Goal: Use online tool/utility: Use online tool/utility

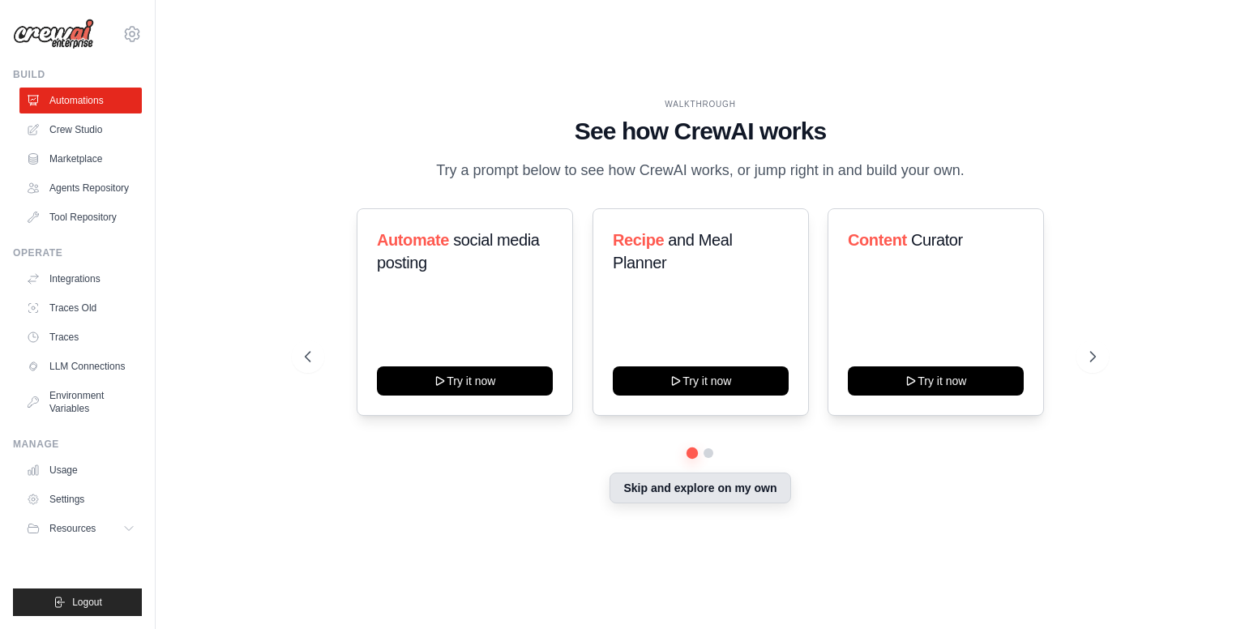
click at [661, 485] on button "Skip and explore on my own" at bounding box center [699, 487] width 181 height 31
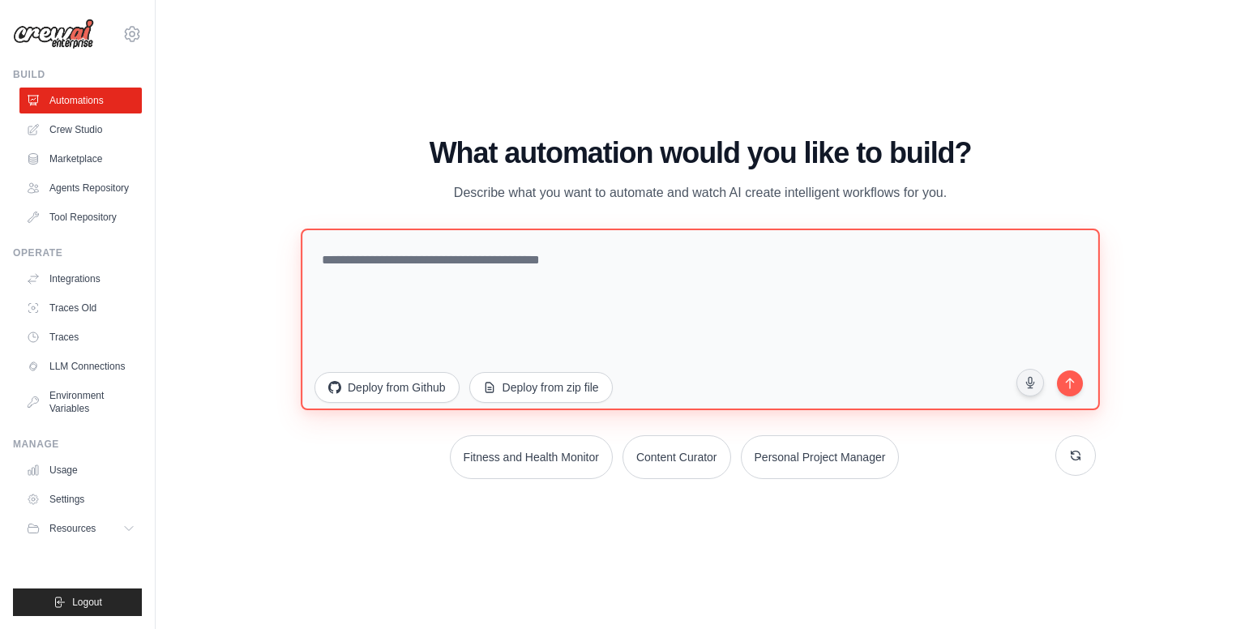
click at [485, 258] on textarea at bounding box center [700, 320] width 799 height 182
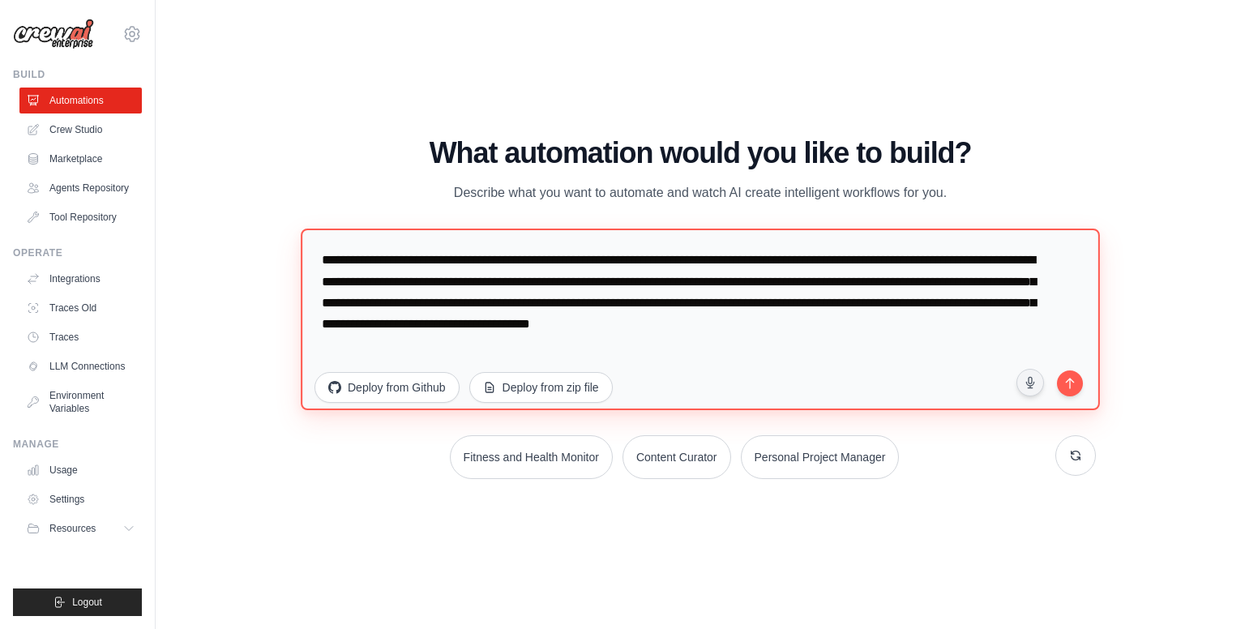
paste textarea "**********"
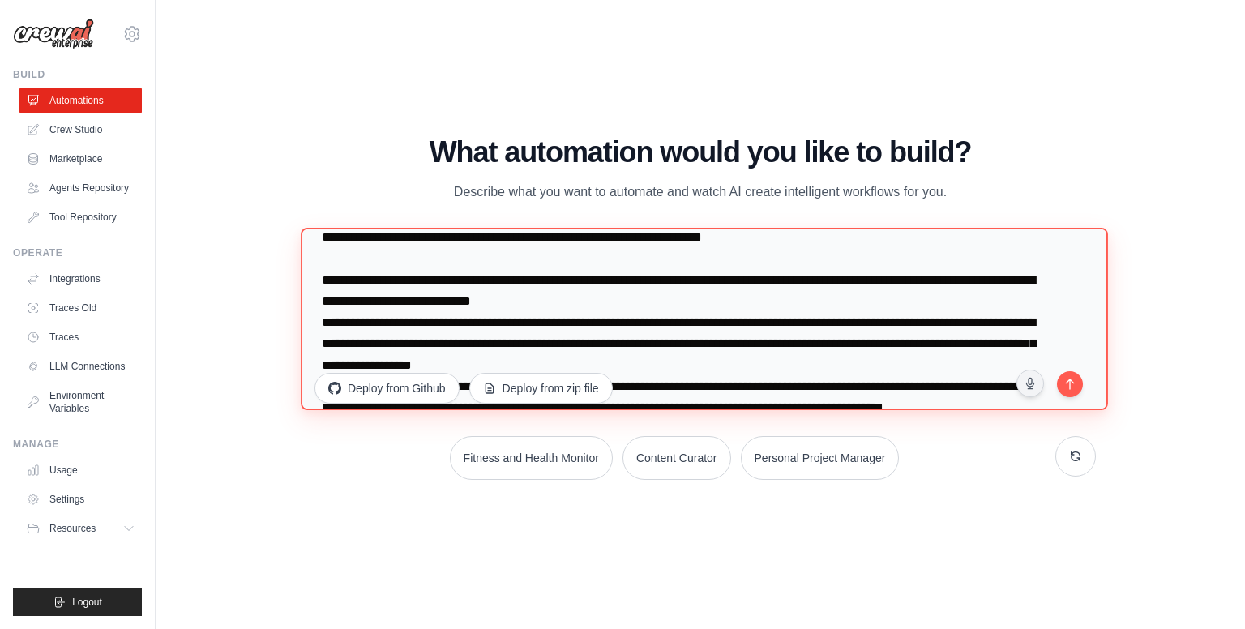
scroll to position [526, 0]
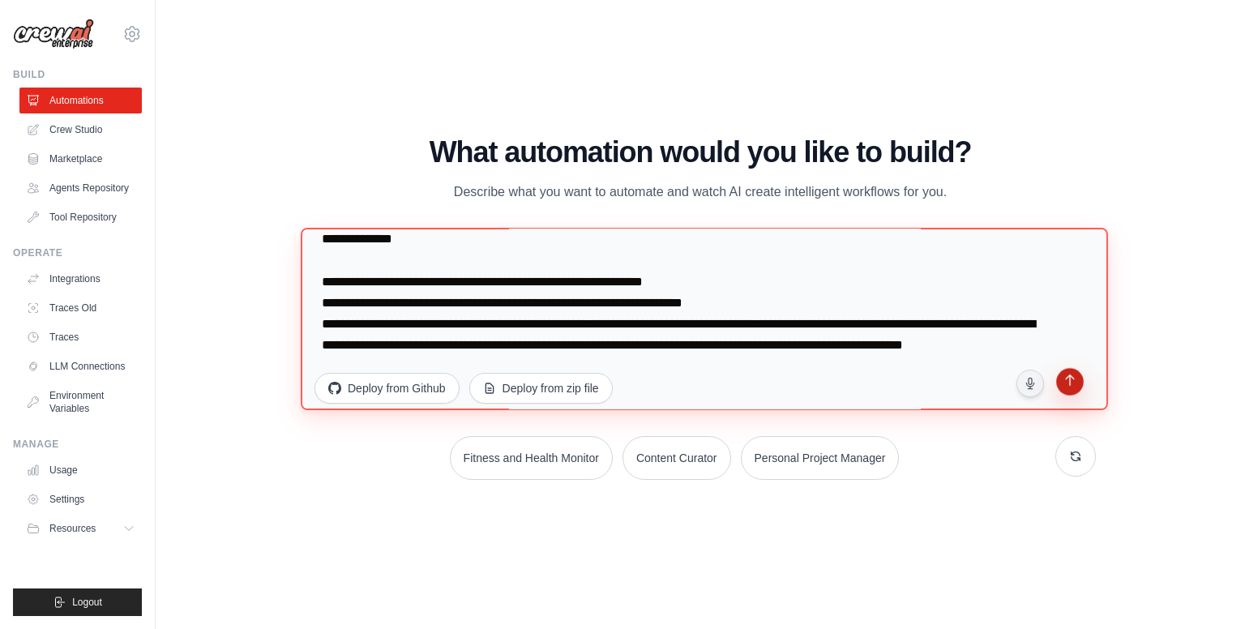
type textarea "**********"
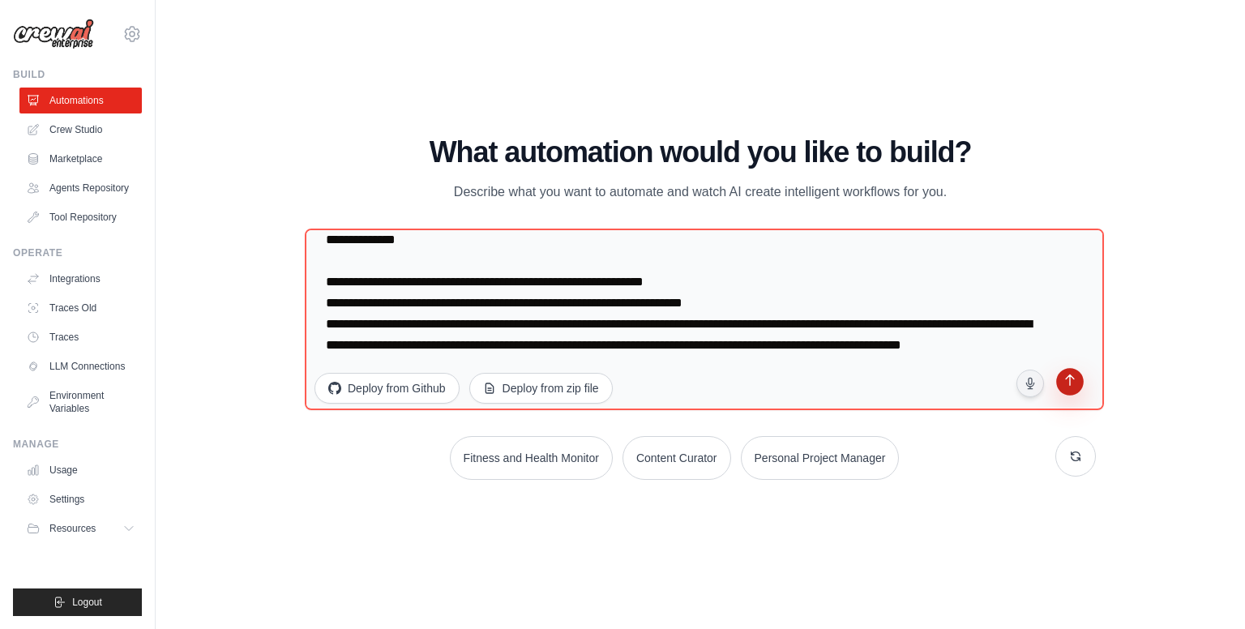
click at [1068, 391] on button "submit" at bounding box center [1069, 383] width 31 height 31
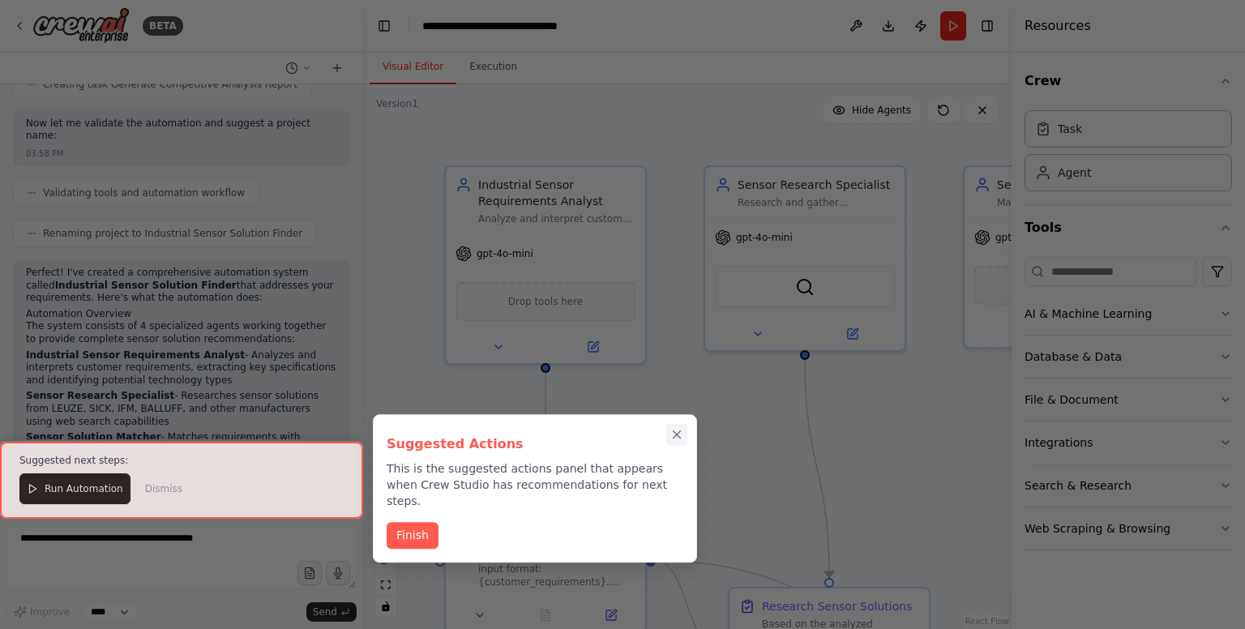
click at [674, 432] on icon "Close walkthrough" at bounding box center [676, 434] width 7 height 7
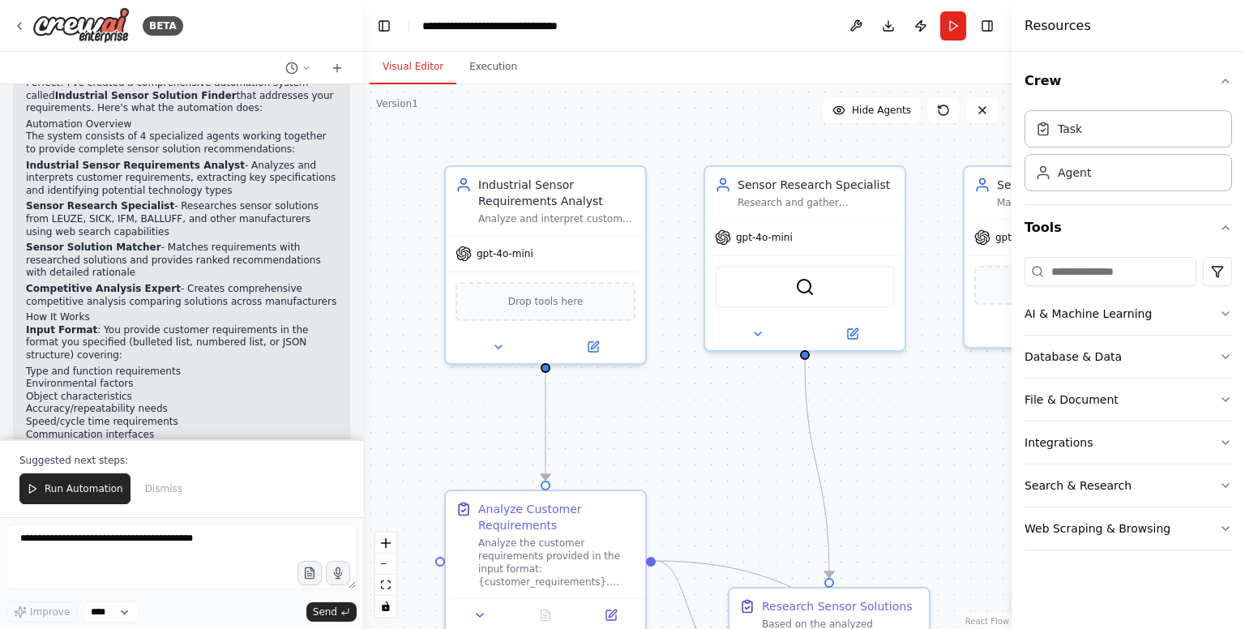
scroll to position [1779, 0]
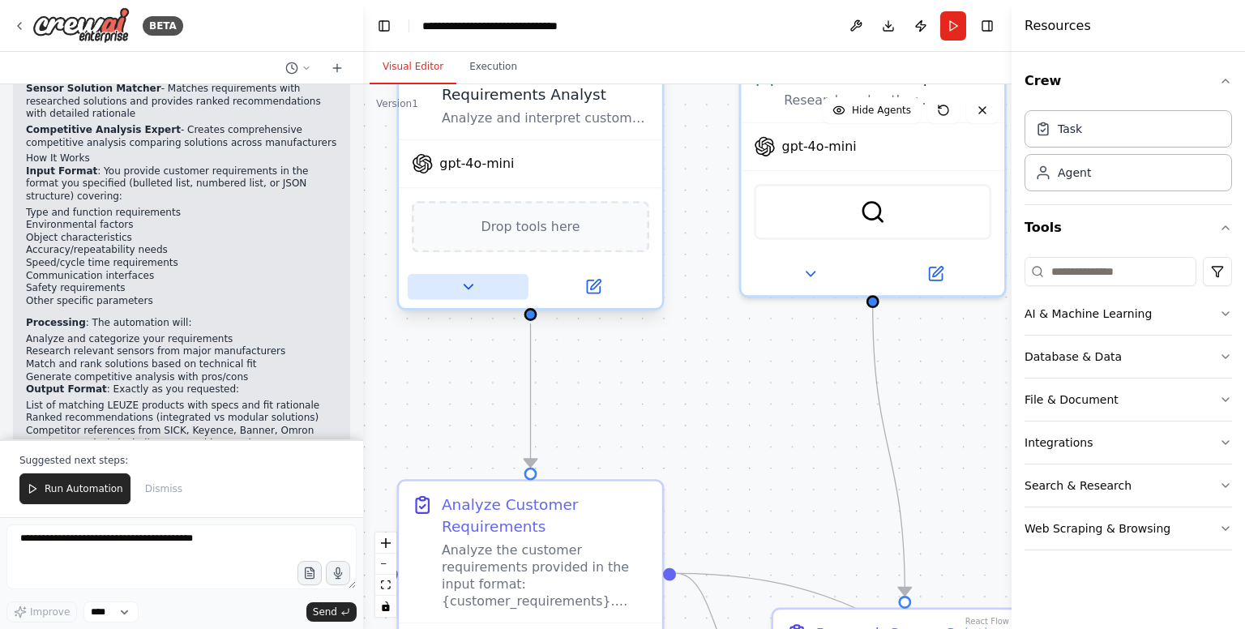
click at [473, 291] on icon at bounding box center [467, 286] width 17 height 17
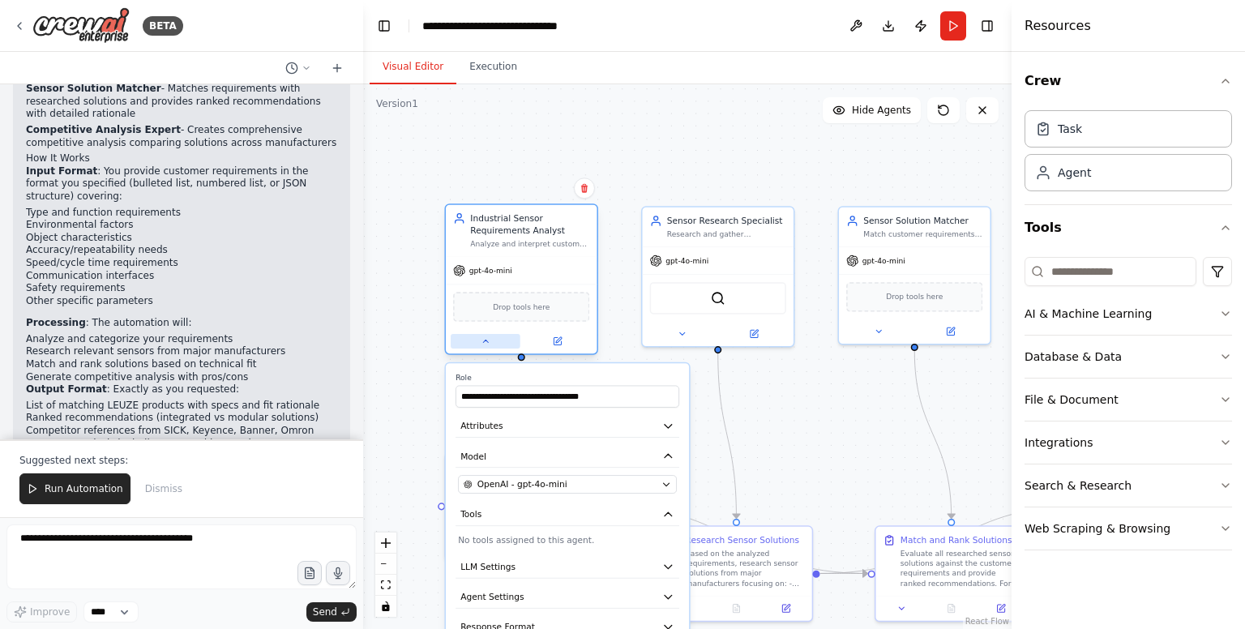
click at [481, 336] on icon at bounding box center [486, 341] width 10 height 10
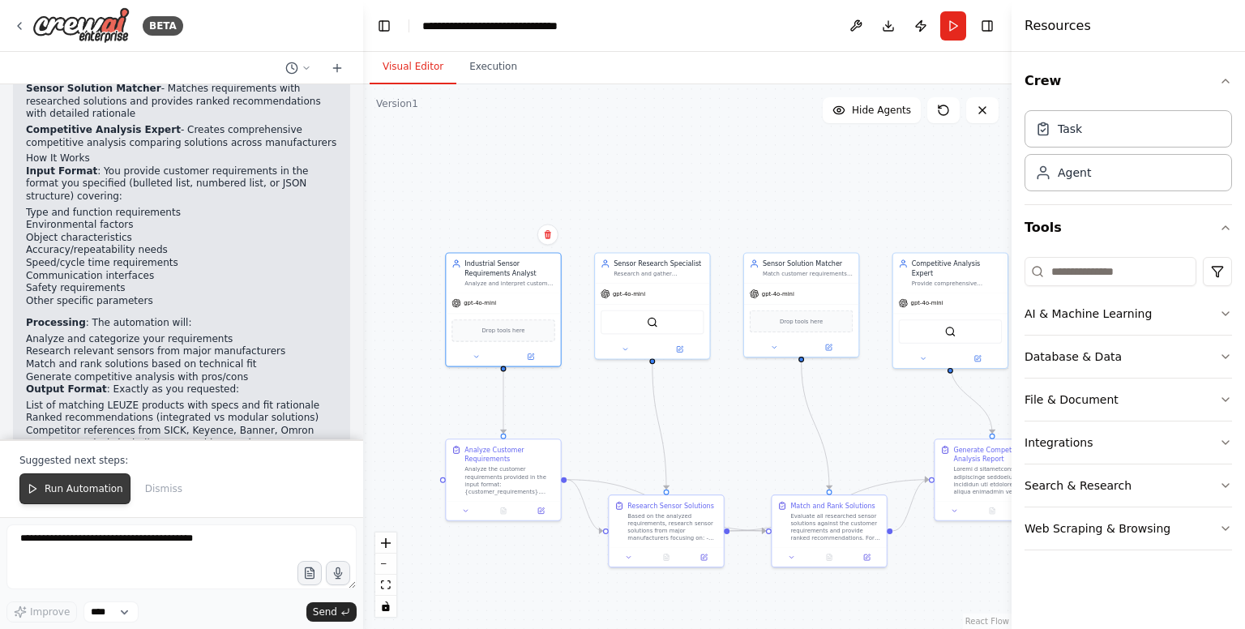
click at [51, 489] on span "Run Automation" at bounding box center [84, 488] width 79 height 13
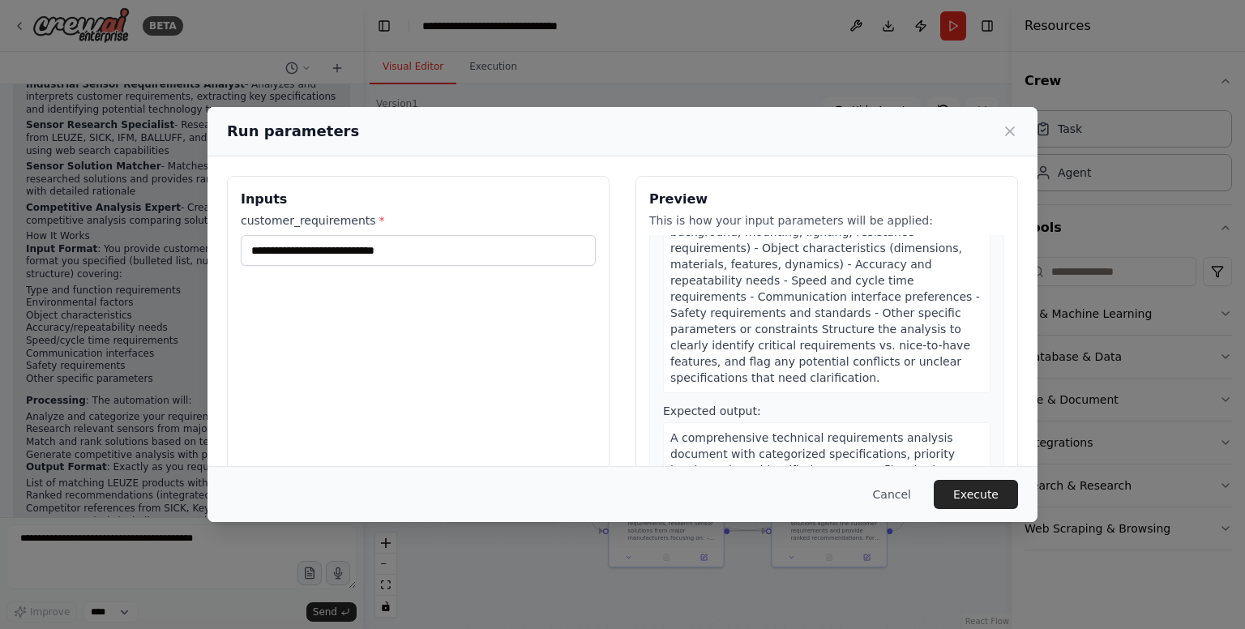
scroll to position [81, 0]
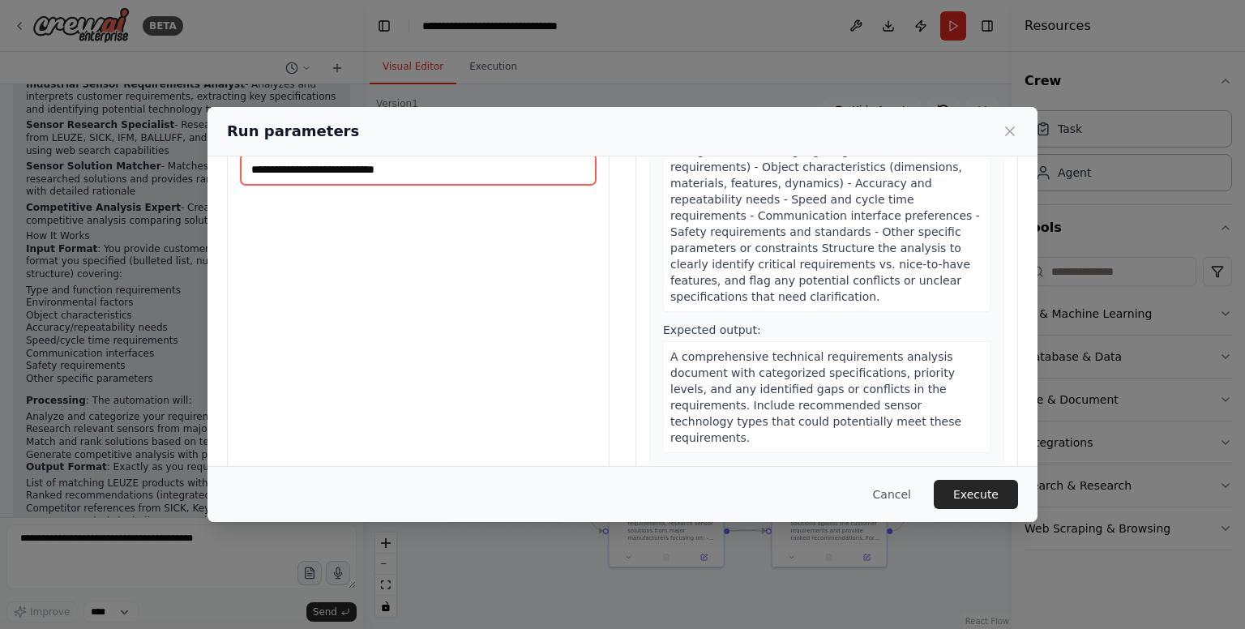
click at [382, 172] on input "customer_requirements *" at bounding box center [418, 169] width 355 height 31
click at [347, 328] on div "Inputs customer_requirements *" at bounding box center [418, 287] width 382 height 384
click at [399, 173] on input "customer_requirements *" at bounding box center [418, 169] width 355 height 31
type input "*"
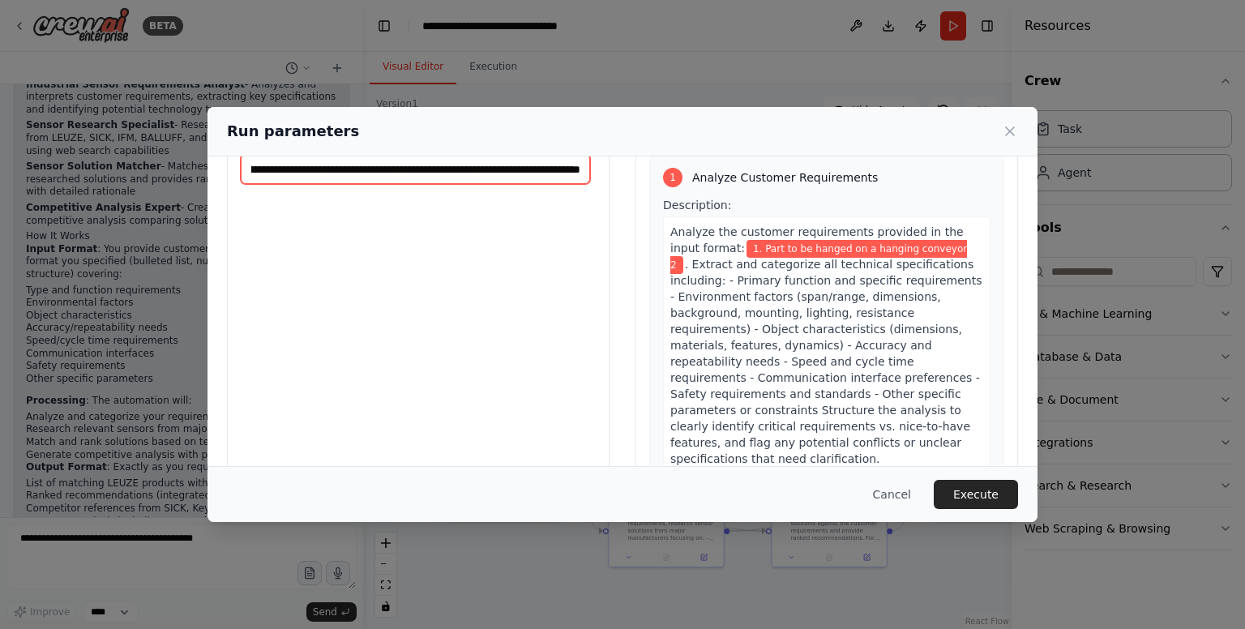
scroll to position [0, 40]
click at [440, 169] on input "**********" at bounding box center [415, 169] width 349 height 31
click at [429, 167] on input "**********" at bounding box center [415, 169] width 349 height 31
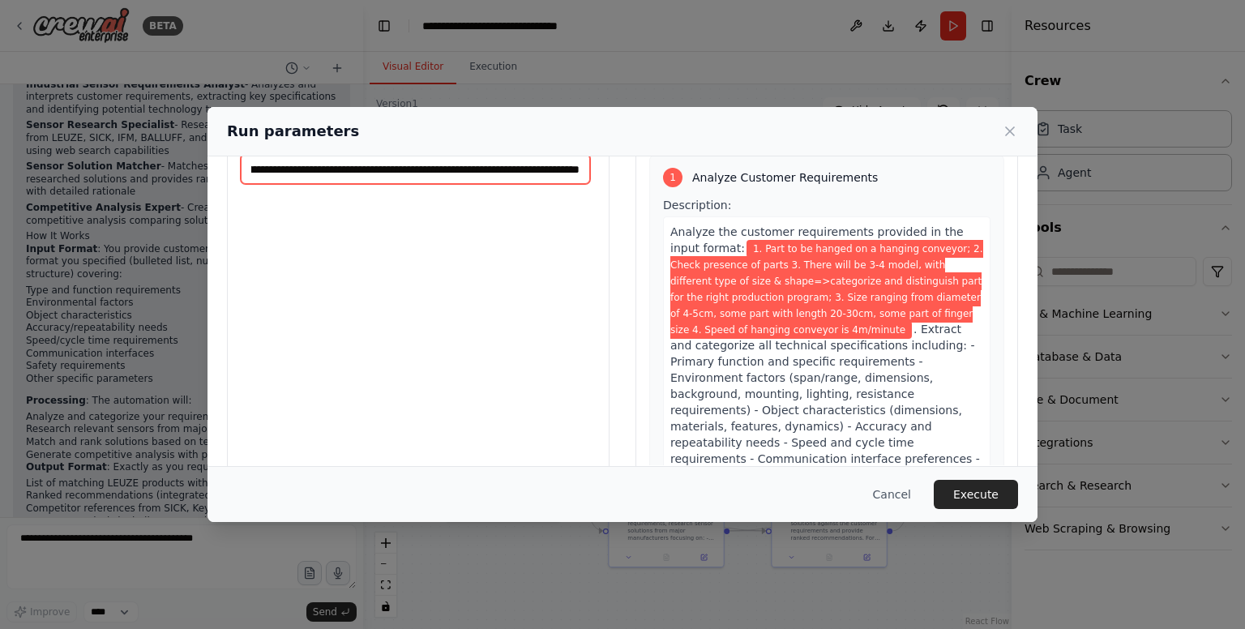
scroll to position [0, 1389]
type input "**********"
click at [1002, 498] on button "Execute" at bounding box center [975, 494] width 84 height 29
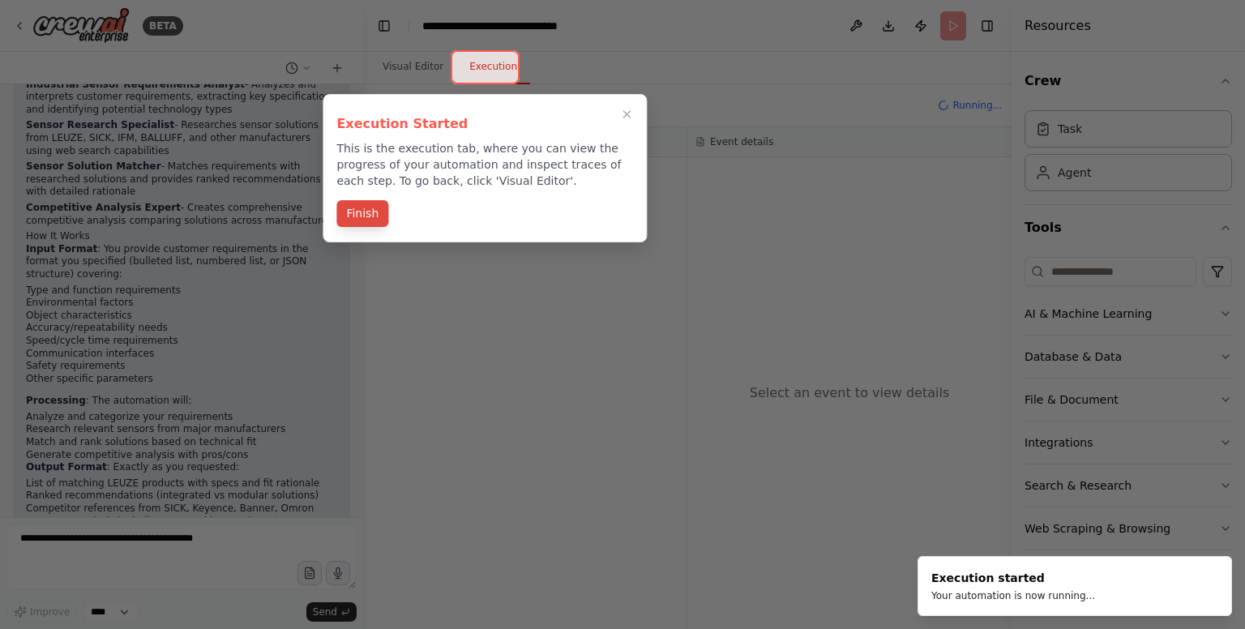
click at [363, 216] on button "Finish" at bounding box center [362, 213] width 52 height 27
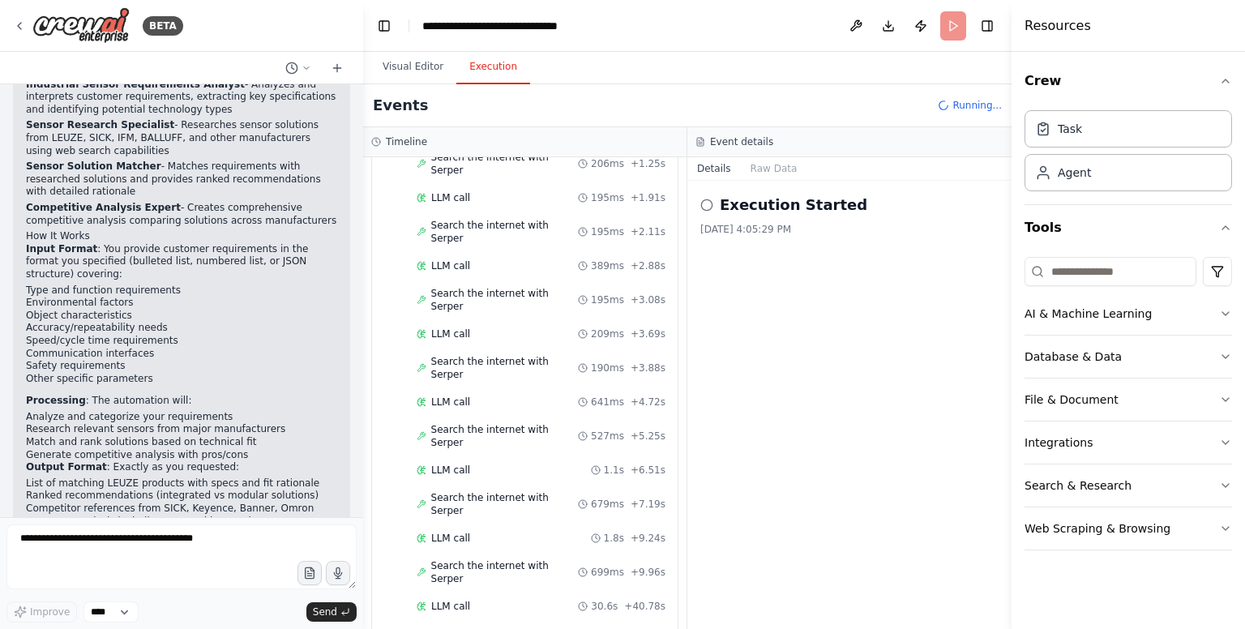
scroll to position [408, 0]
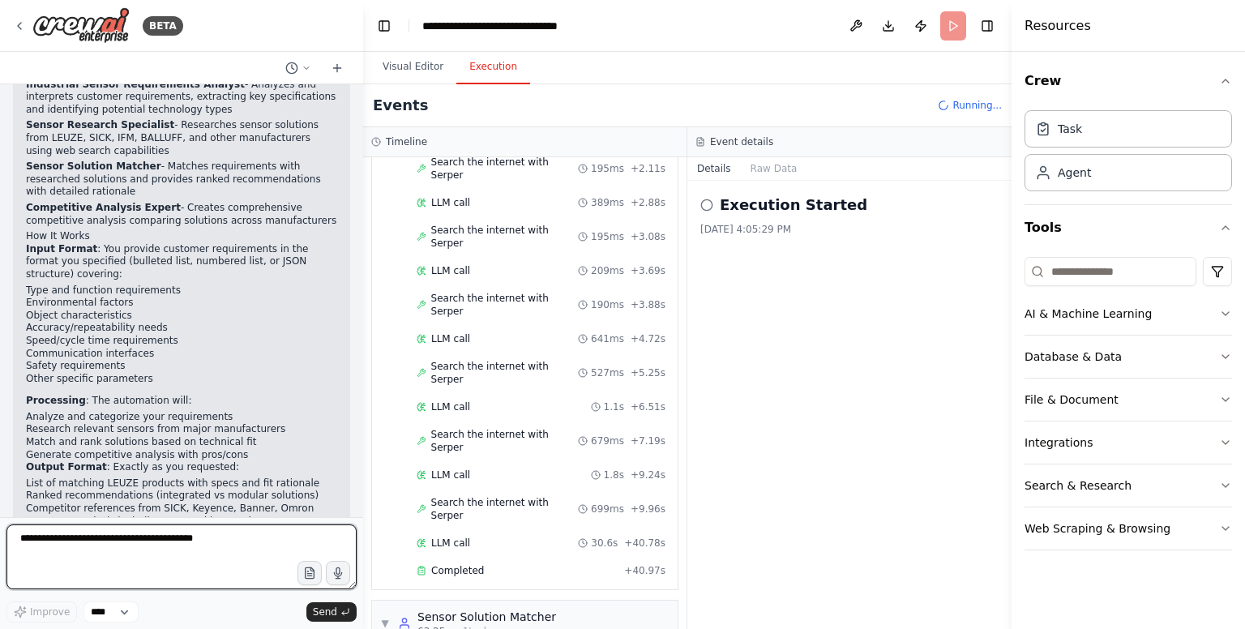
click at [100, 542] on textarea at bounding box center [181, 556] width 350 height 65
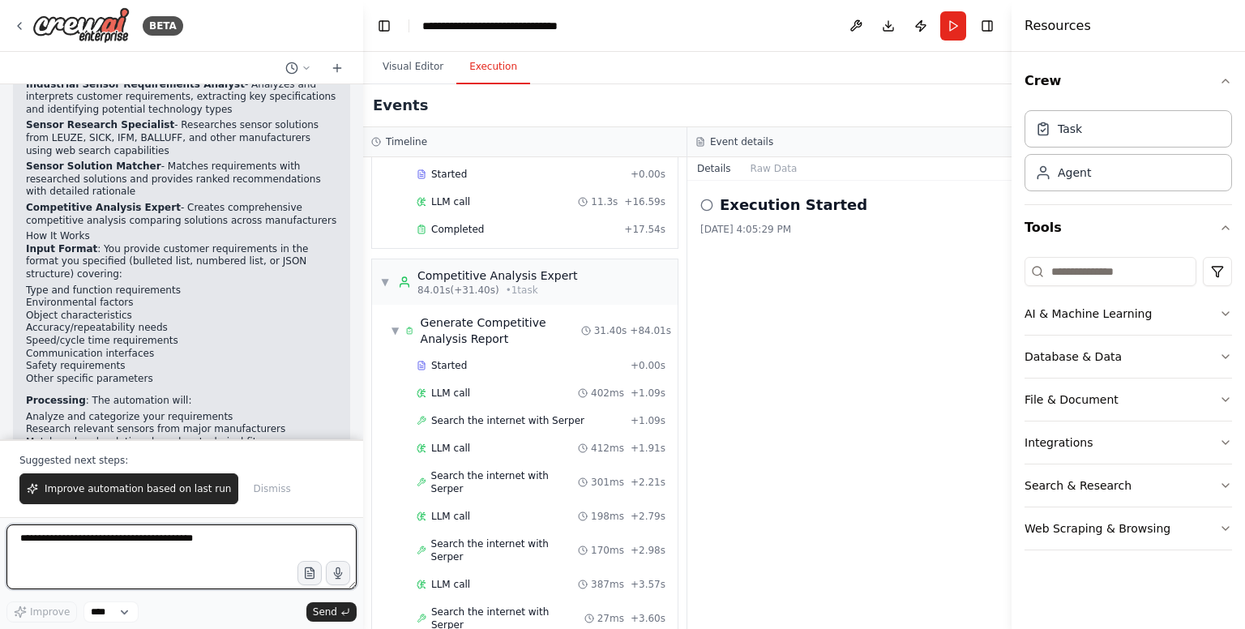
scroll to position [1779, 0]
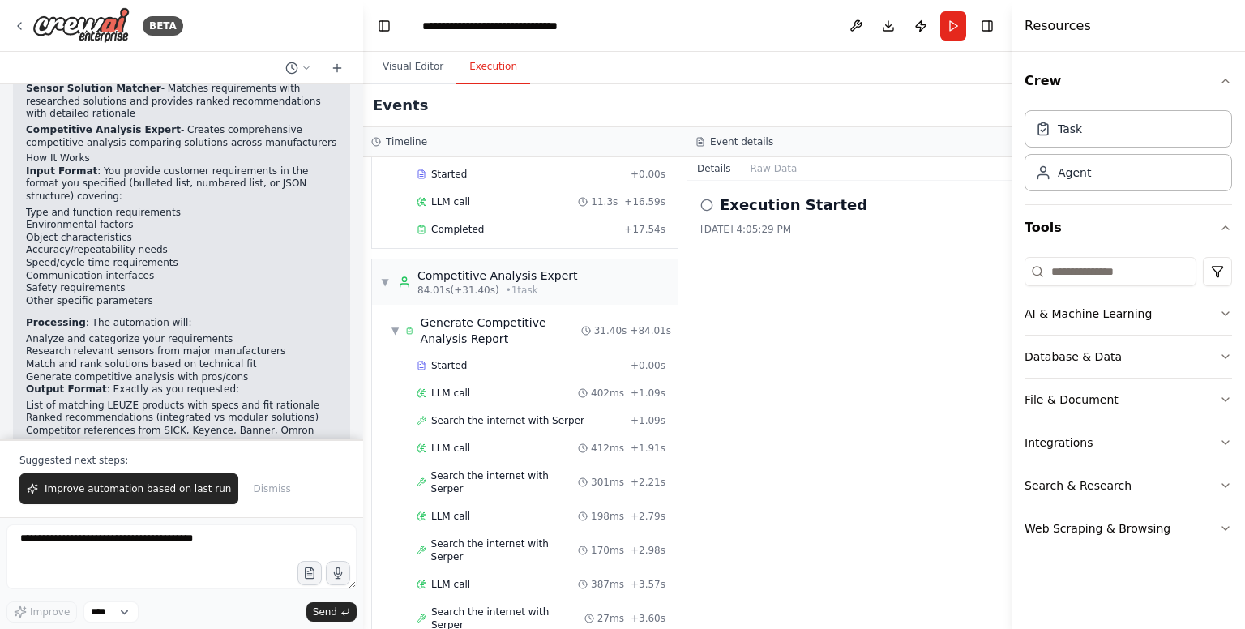
click at [703, 200] on icon at bounding box center [706, 205] width 13 height 13
click at [784, 203] on h2 "Execution Started" at bounding box center [793, 205] width 147 height 23
click at [530, 267] on div "Competitive Analysis Expert" at bounding box center [497, 275] width 160 height 16
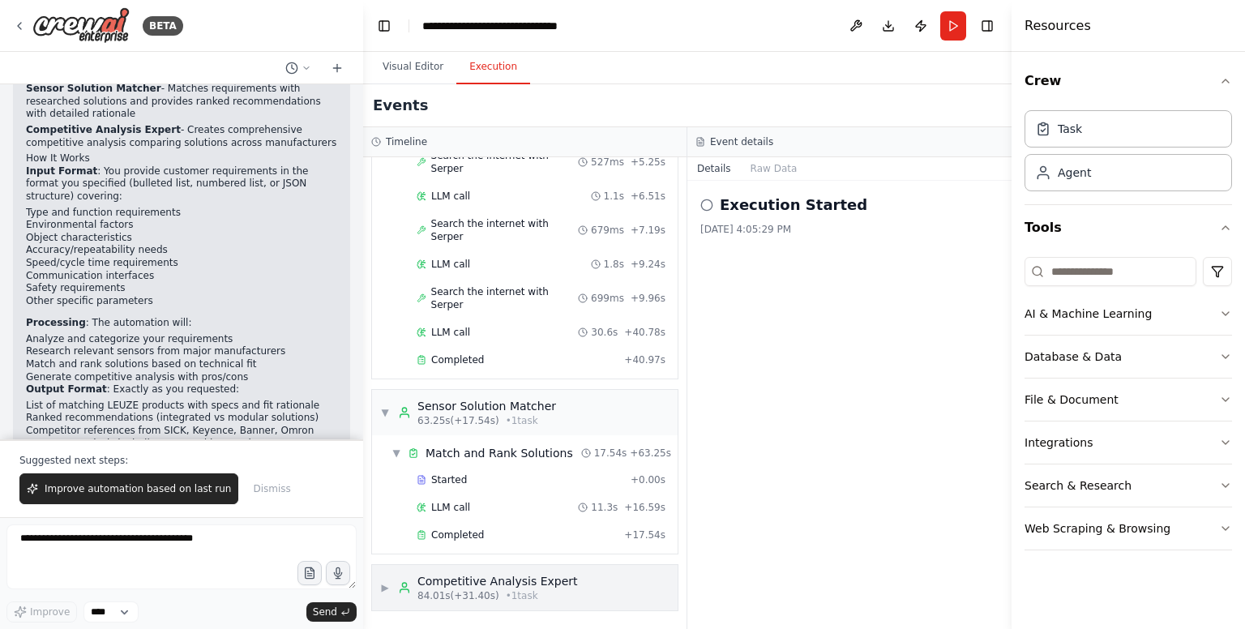
scroll to position [519, 0]
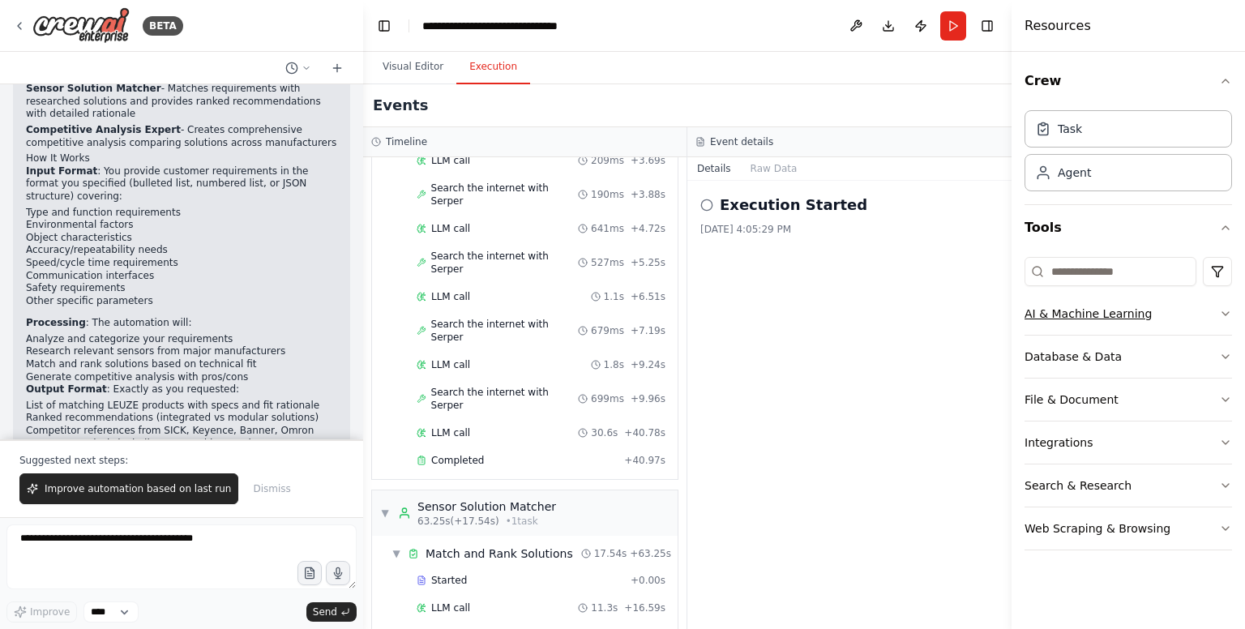
click at [1228, 307] on icon "button" at bounding box center [1225, 313] width 13 height 13
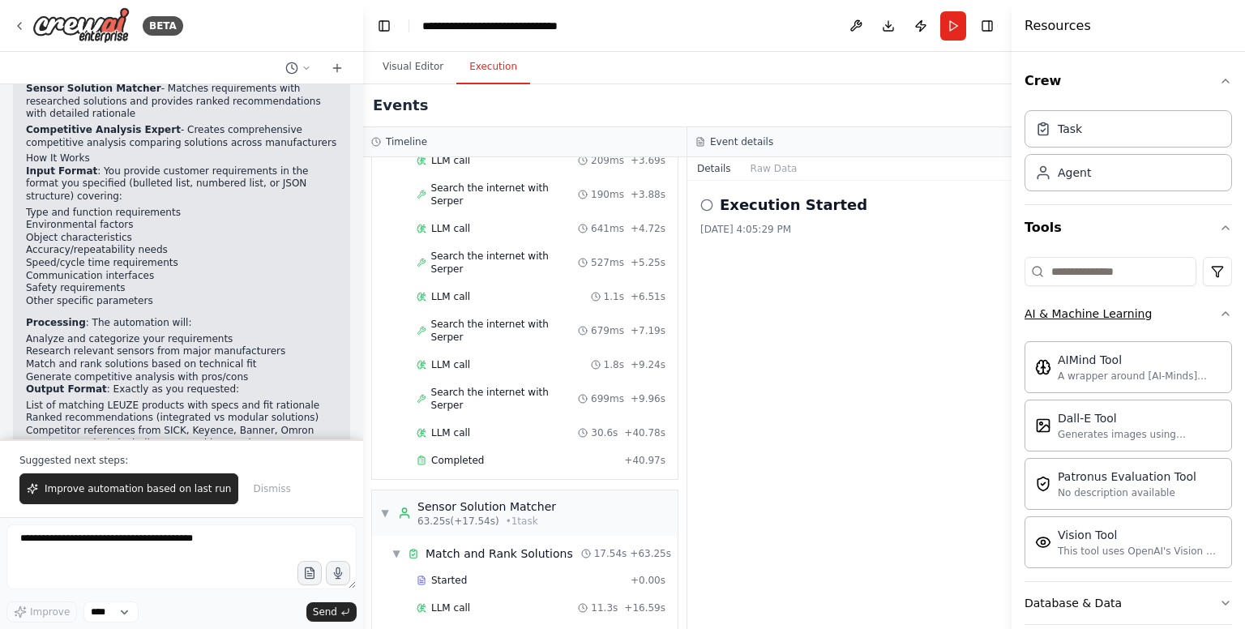
click at [1228, 307] on div "Crew Task Agent Tools AI & Machine Learning AIMind Tool A wrapper around [AI-Mi…" at bounding box center [1127, 340] width 233 height 577
click at [1219, 309] on icon "button" at bounding box center [1225, 313] width 13 height 13
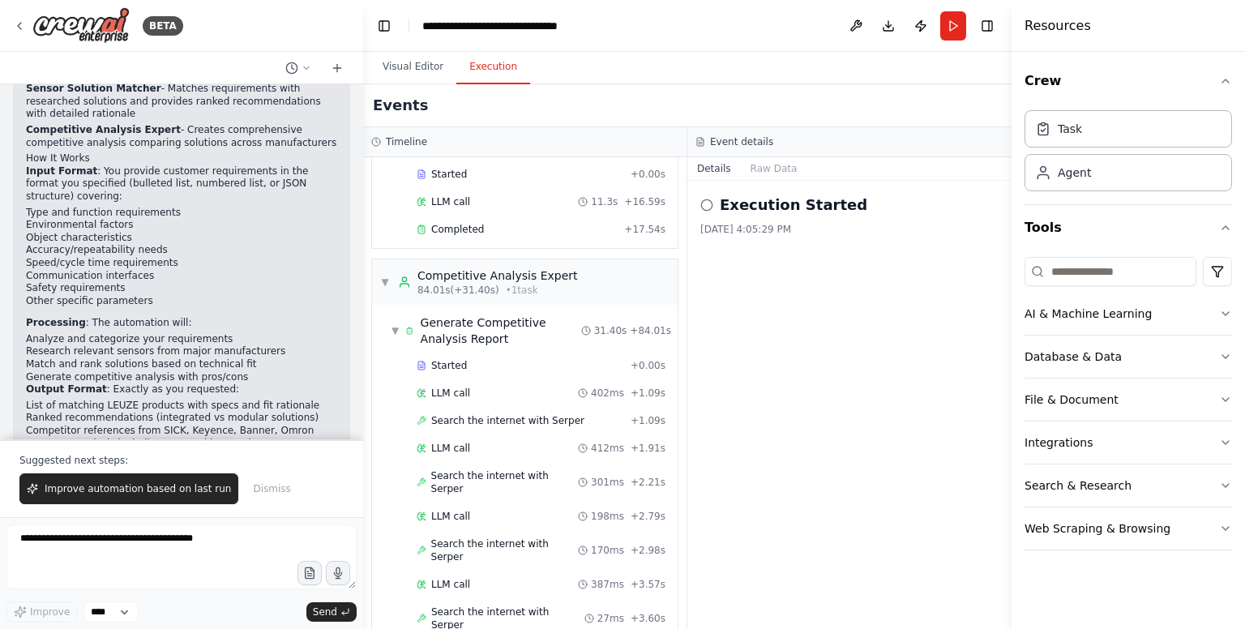
scroll to position [844, 0]
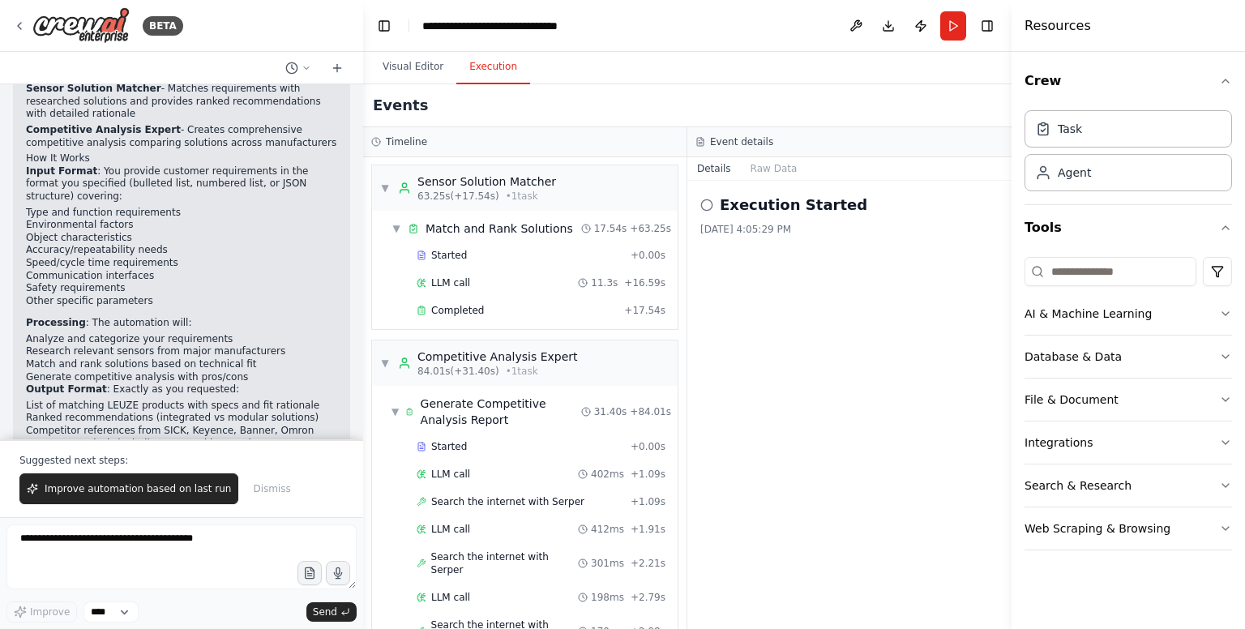
click at [708, 203] on icon at bounding box center [706, 205] width 13 height 13
click at [758, 173] on button "Raw Data" at bounding box center [774, 168] width 66 height 23
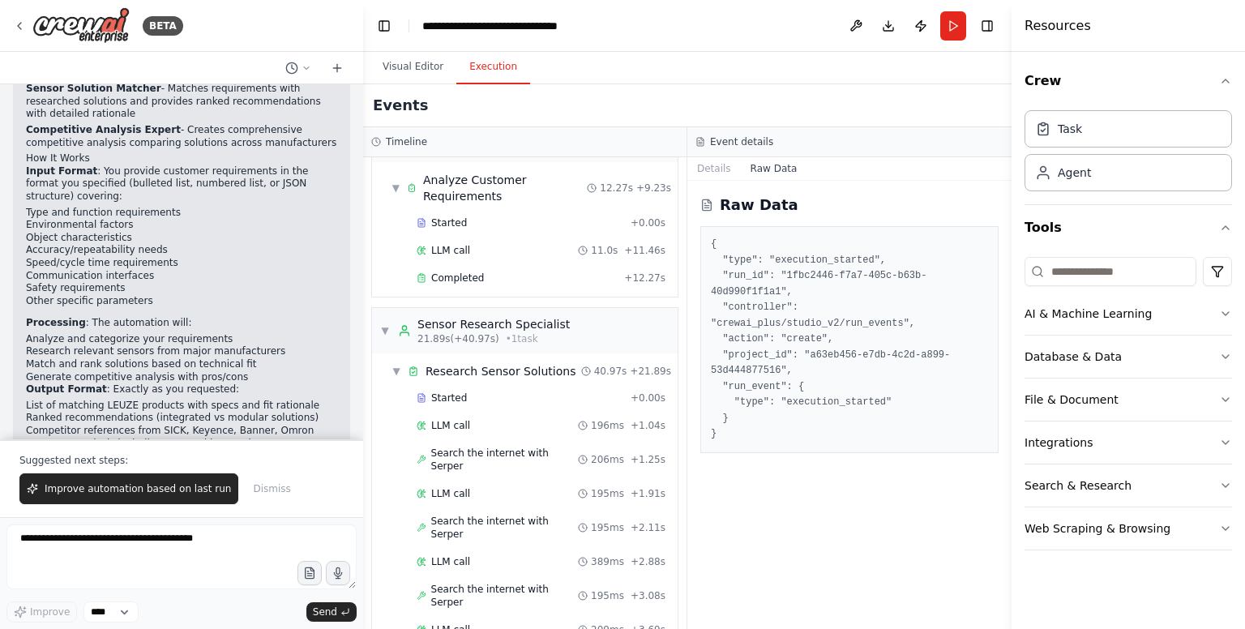
scroll to position [0, 0]
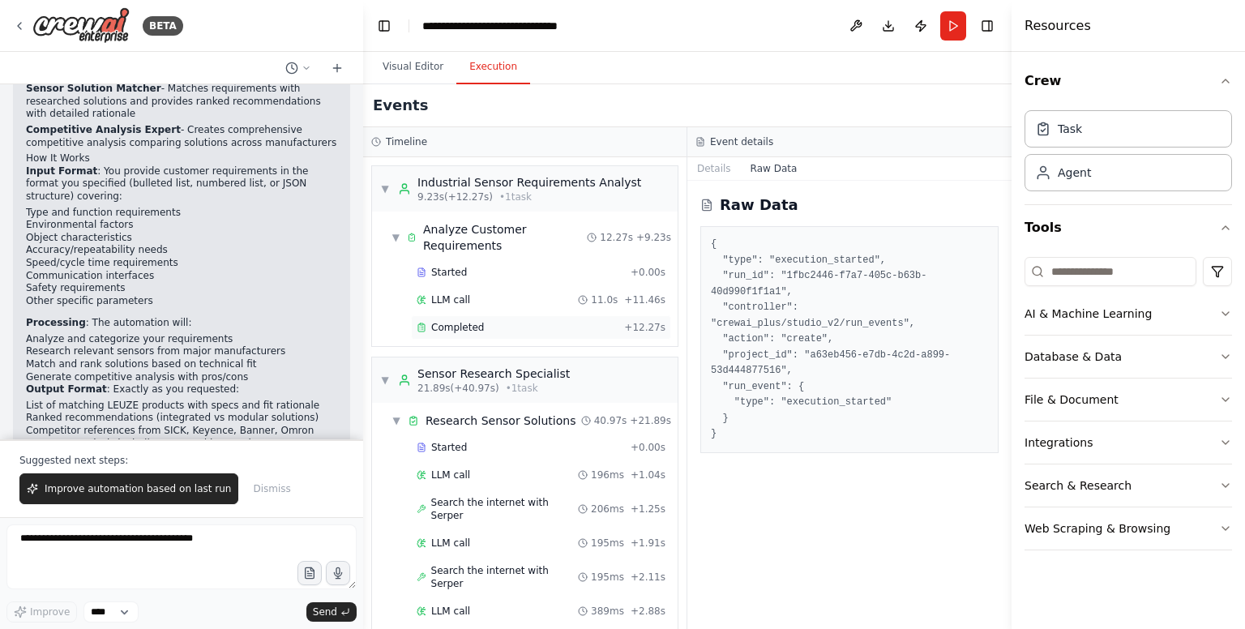
click at [493, 331] on div "Completed" at bounding box center [517, 327] width 201 height 13
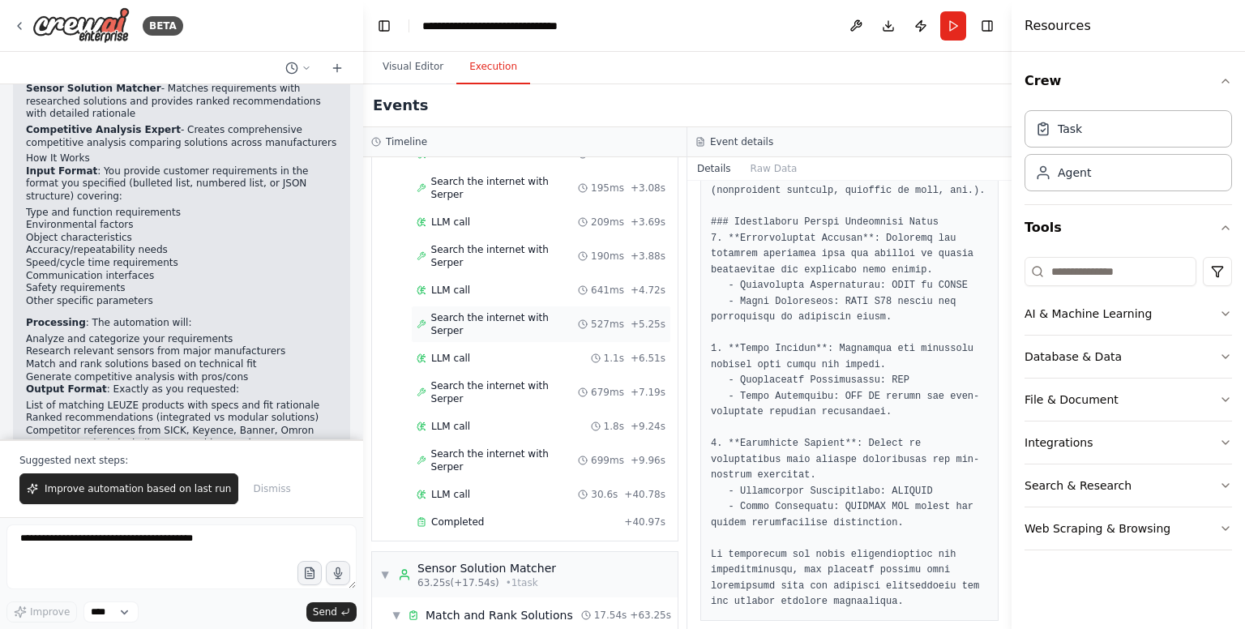
scroll to position [486, 0]
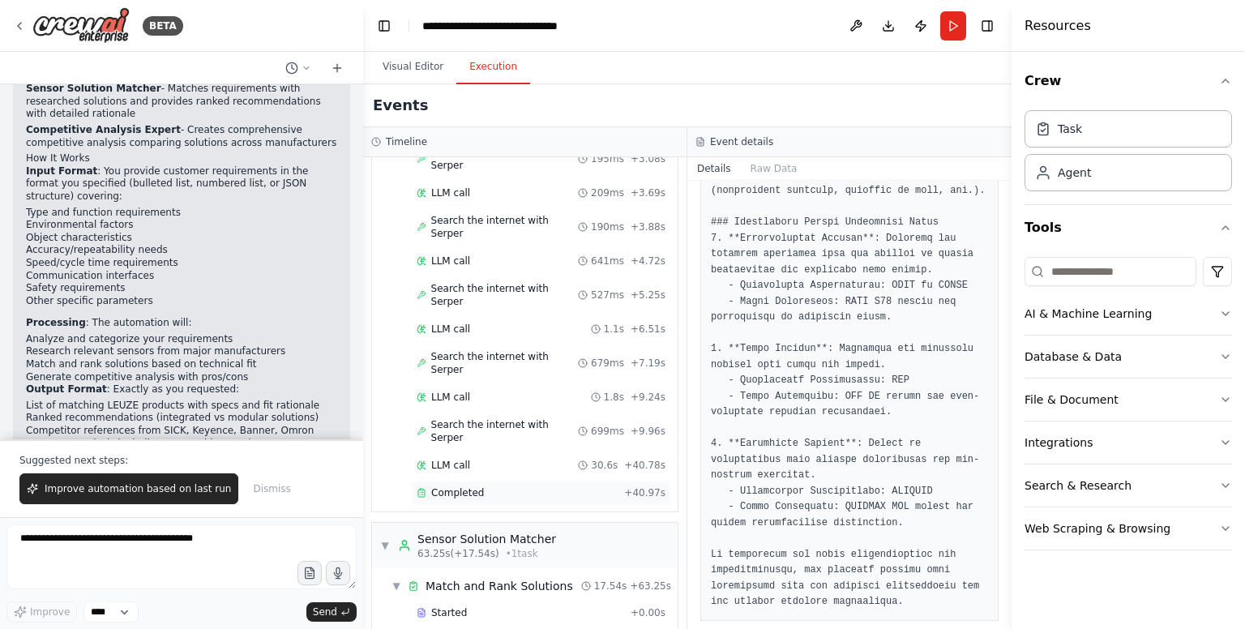
click at [487, 486] on div "Completed" at bounding box center [517, 492] width 201 height 13
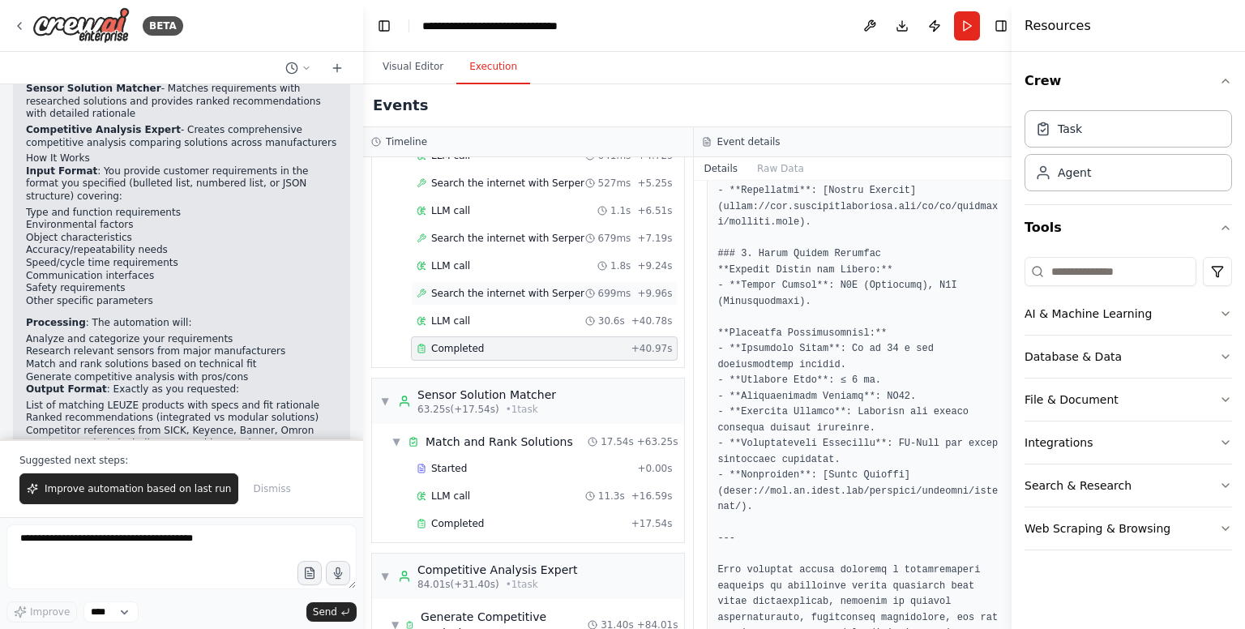
scroll to position [648, 0]
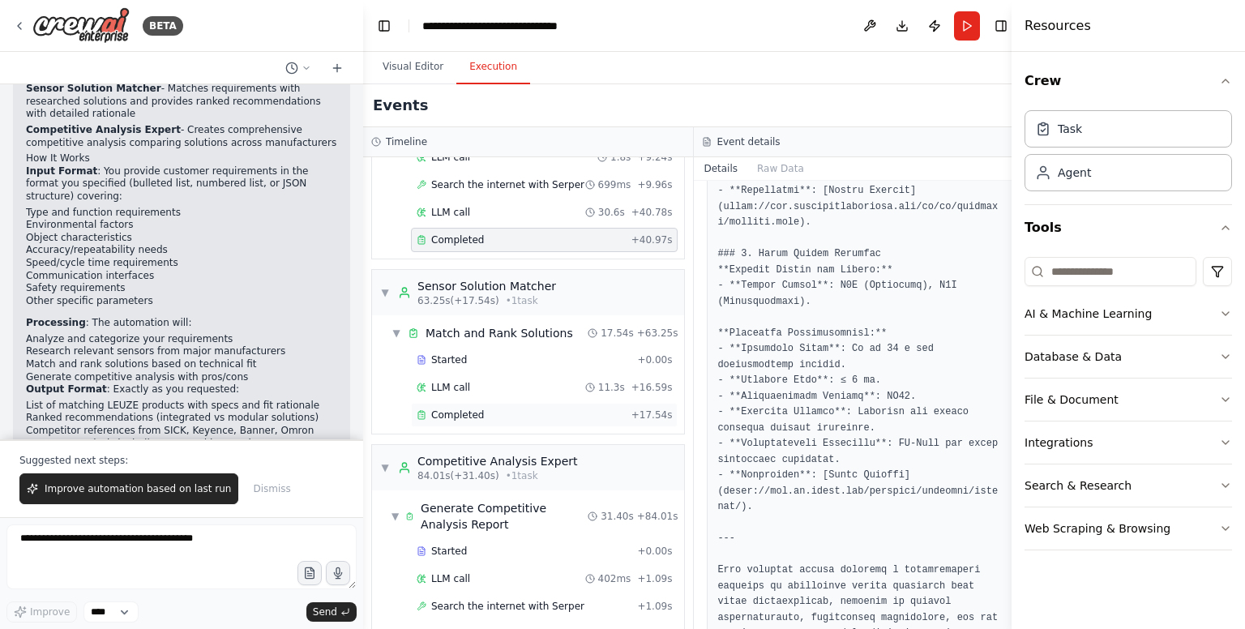
click at [512, 415] on div "Completed + 17.54s" at bounding box center [544, 415] width 267 height 24
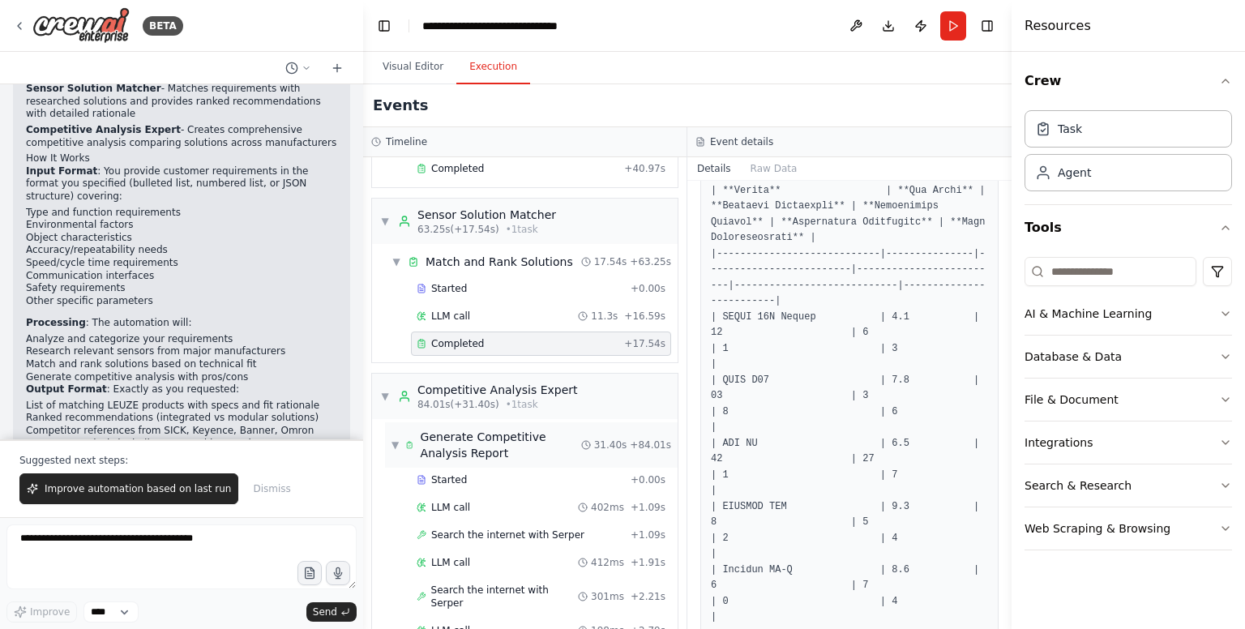
scroll to position [925, 0]
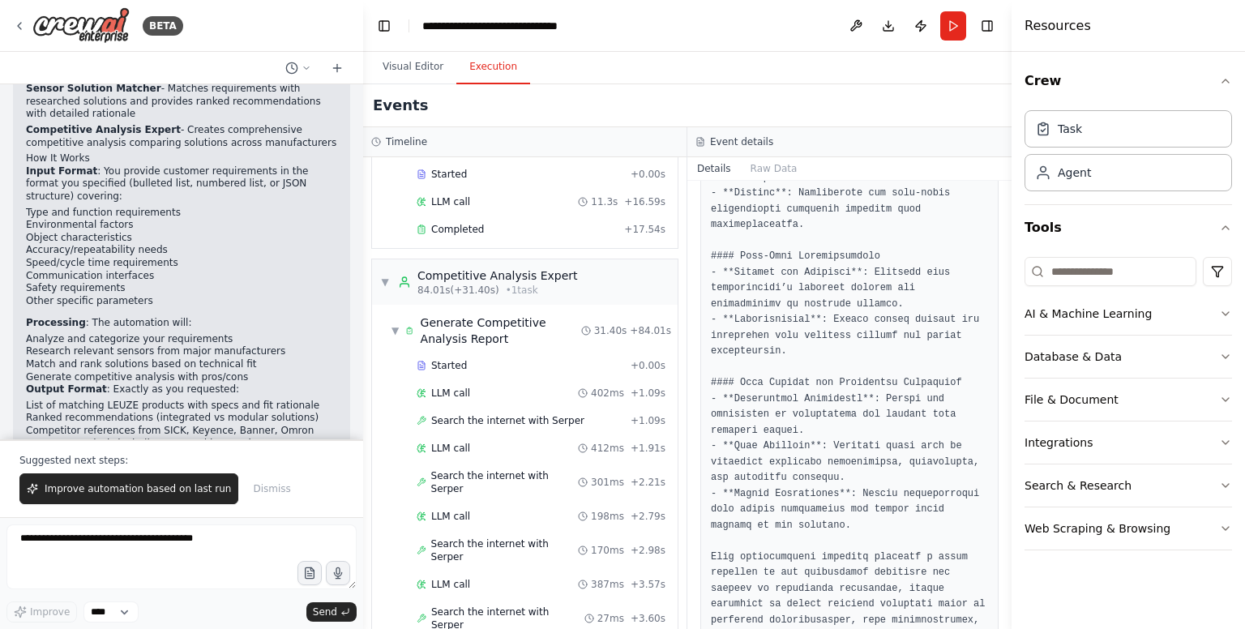
scroll to position [2482, 0]
